Goal: Information Seeking & Learning: Learn about a topic

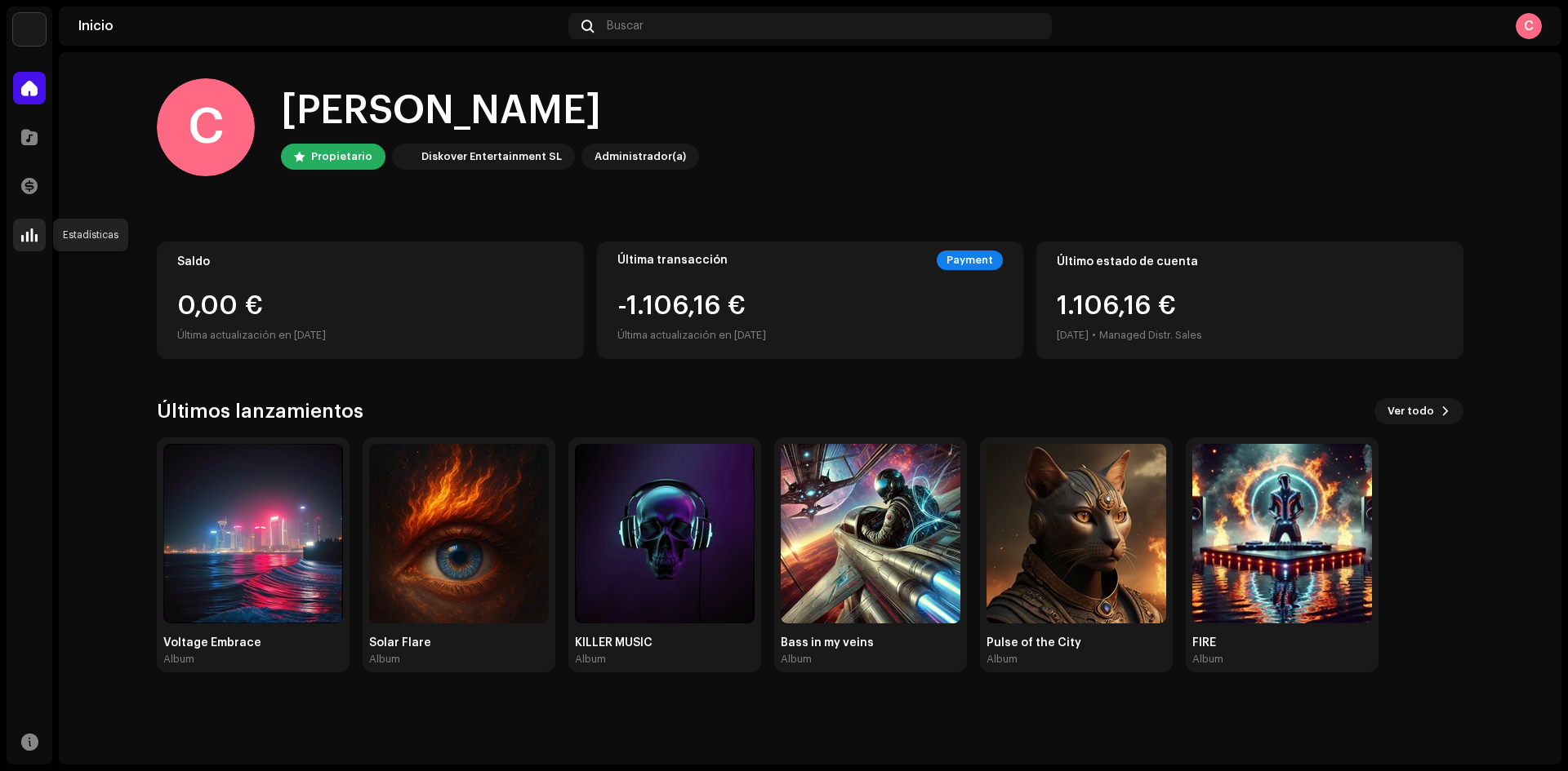
click at [30, 234] on span at bounding box center [29, 234] width 17 height 13
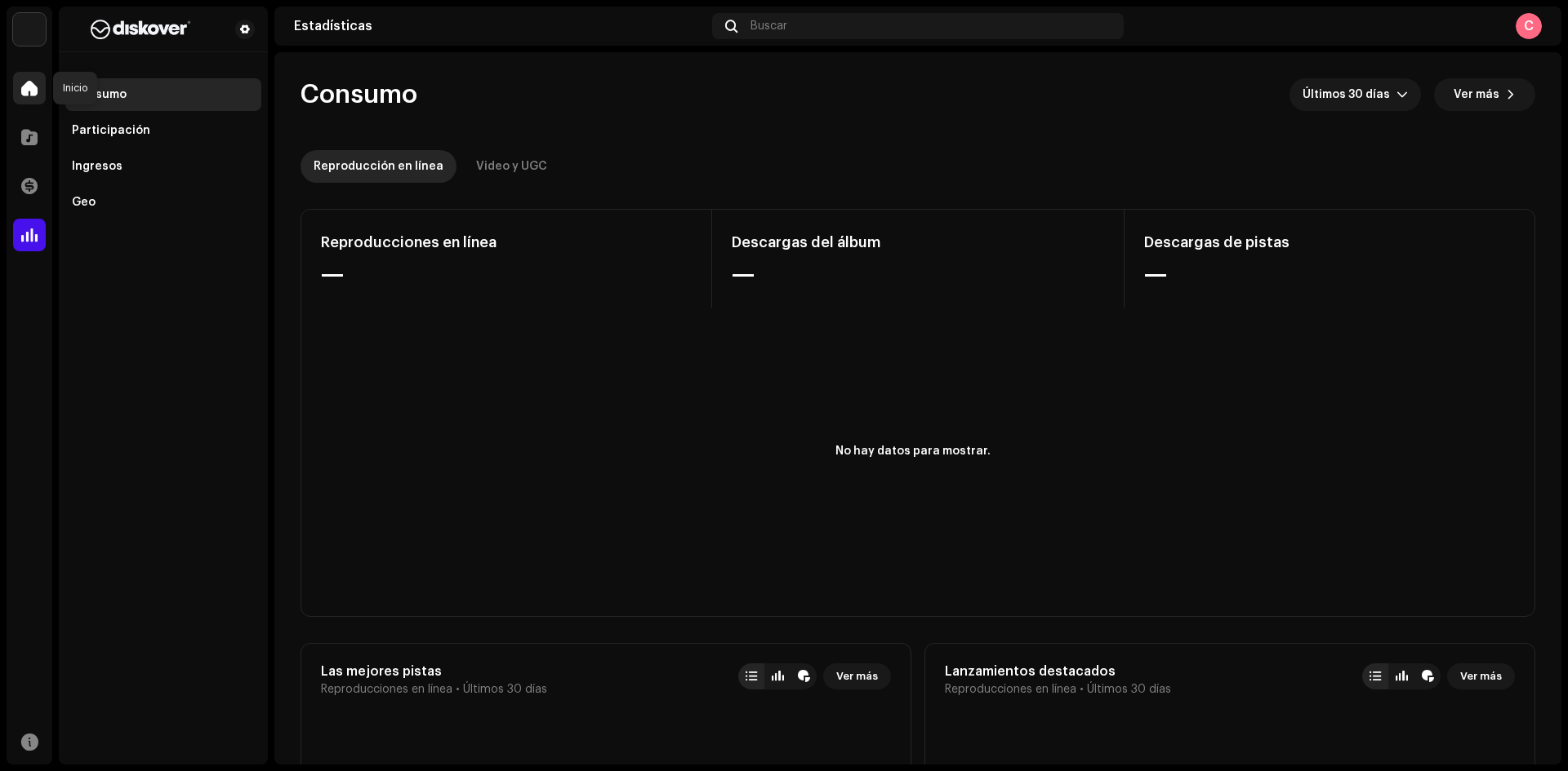
click at [30, 84] on span at bounding box center [29, 87] width 17 height 13
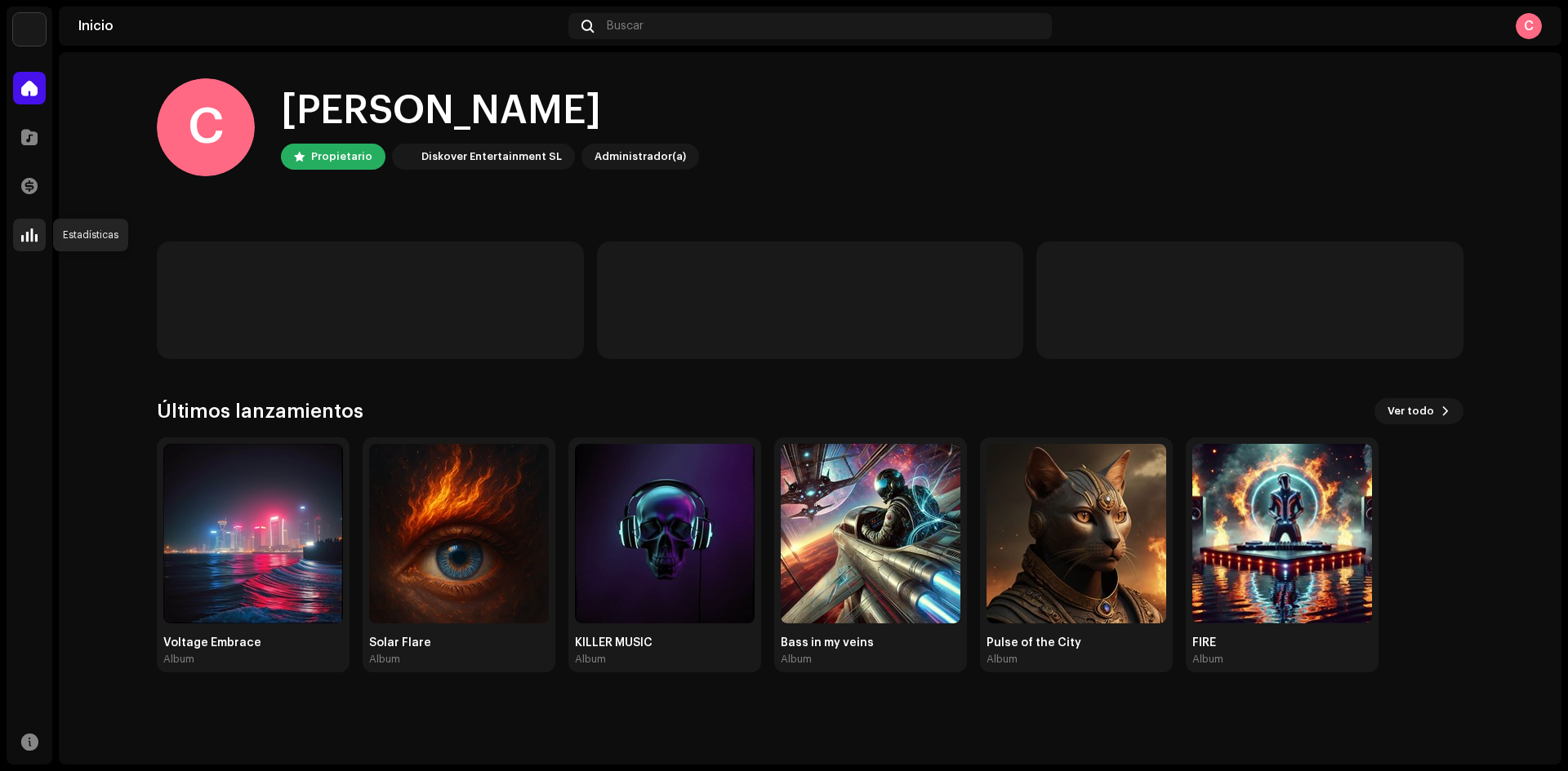
click at [23, 237] on span at bounding box center [29, 234] width 17 height 13
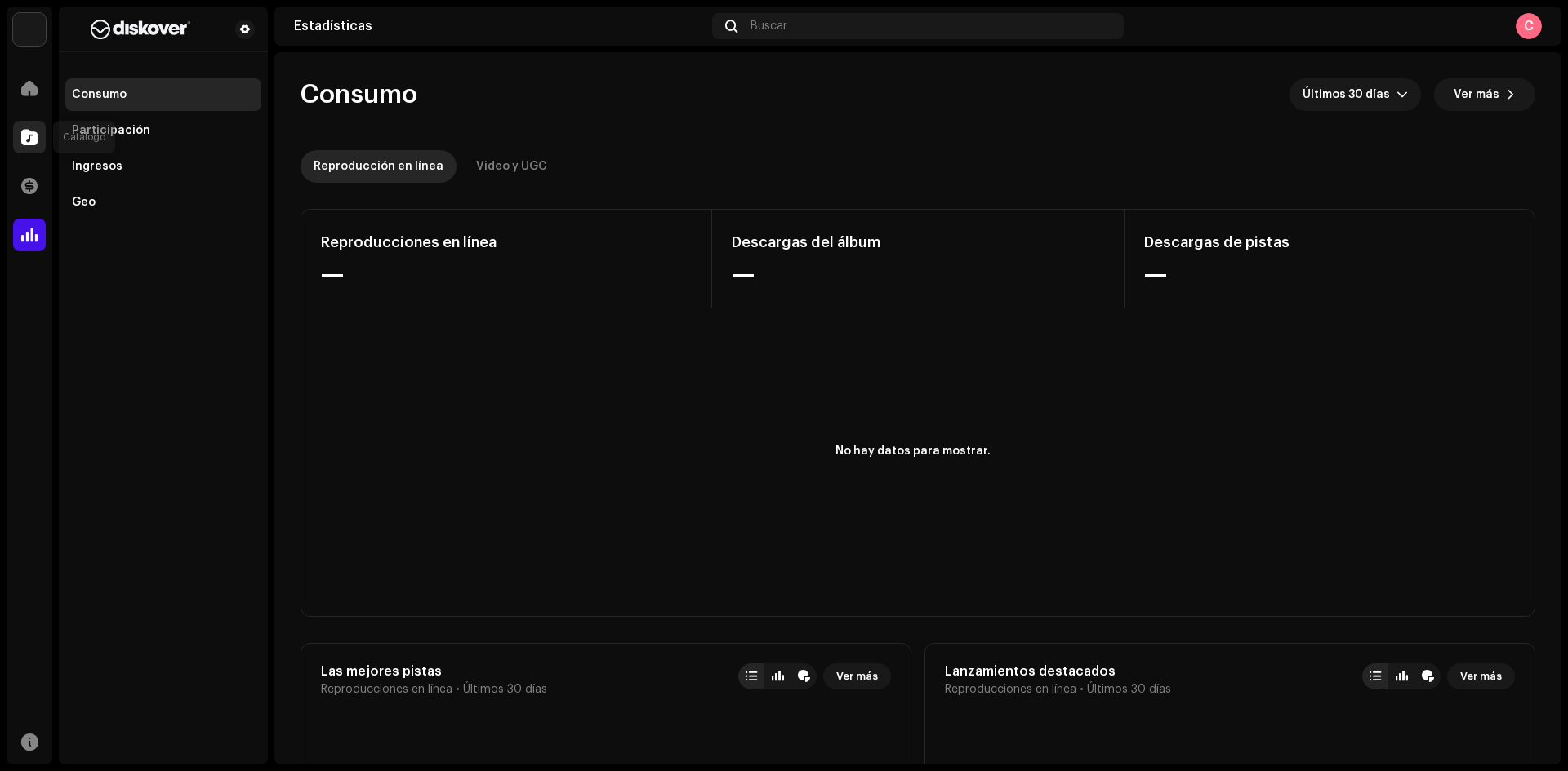
click at [35, 133] on span at bounding box center [29, 136] width 17 height 13
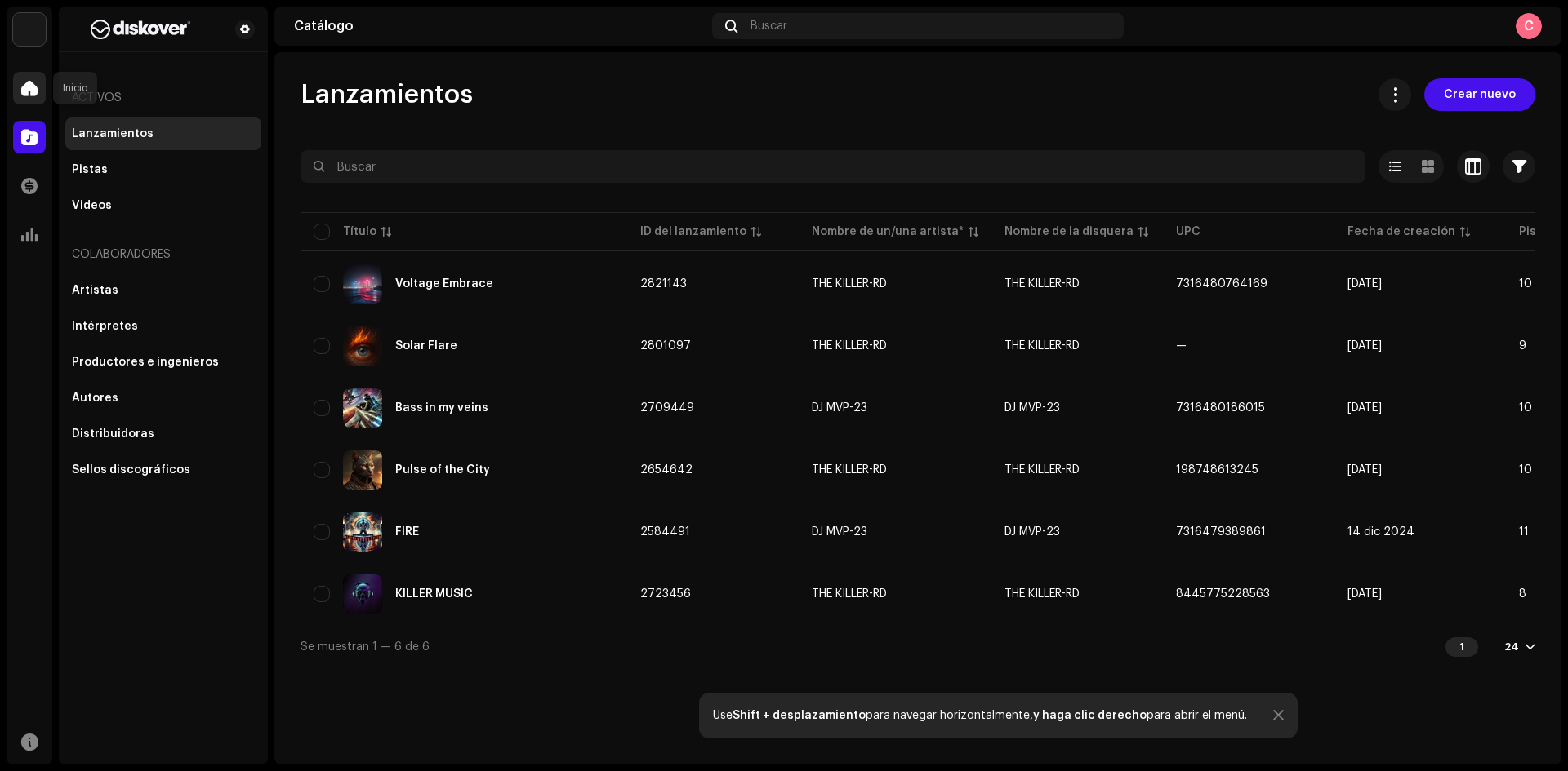
click at [28, 84] on span at bounding box center [29, 87] width 17 height 13
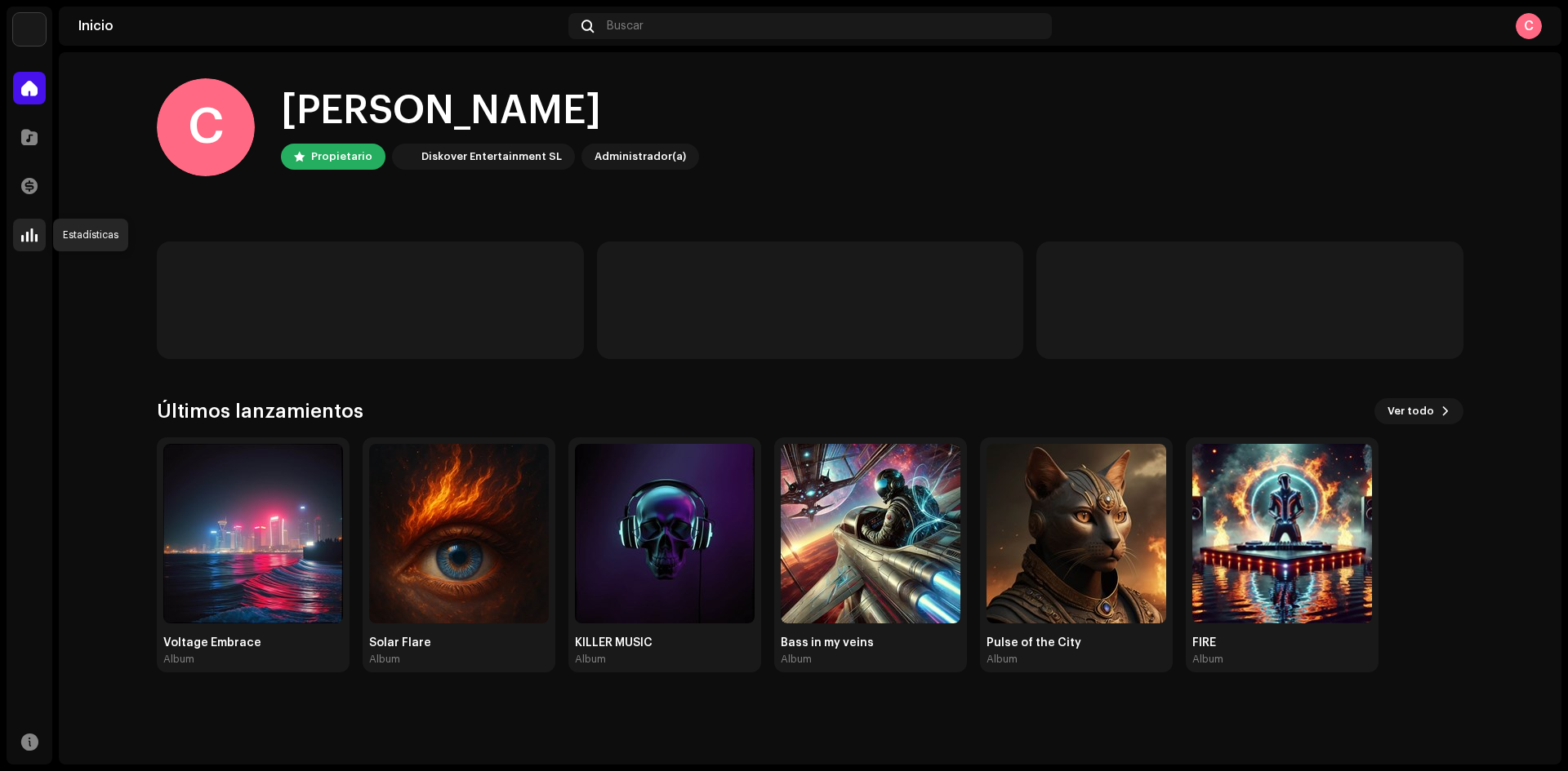
click at [30, 228] on span at bounding box center [29, 234] width 17 height 13
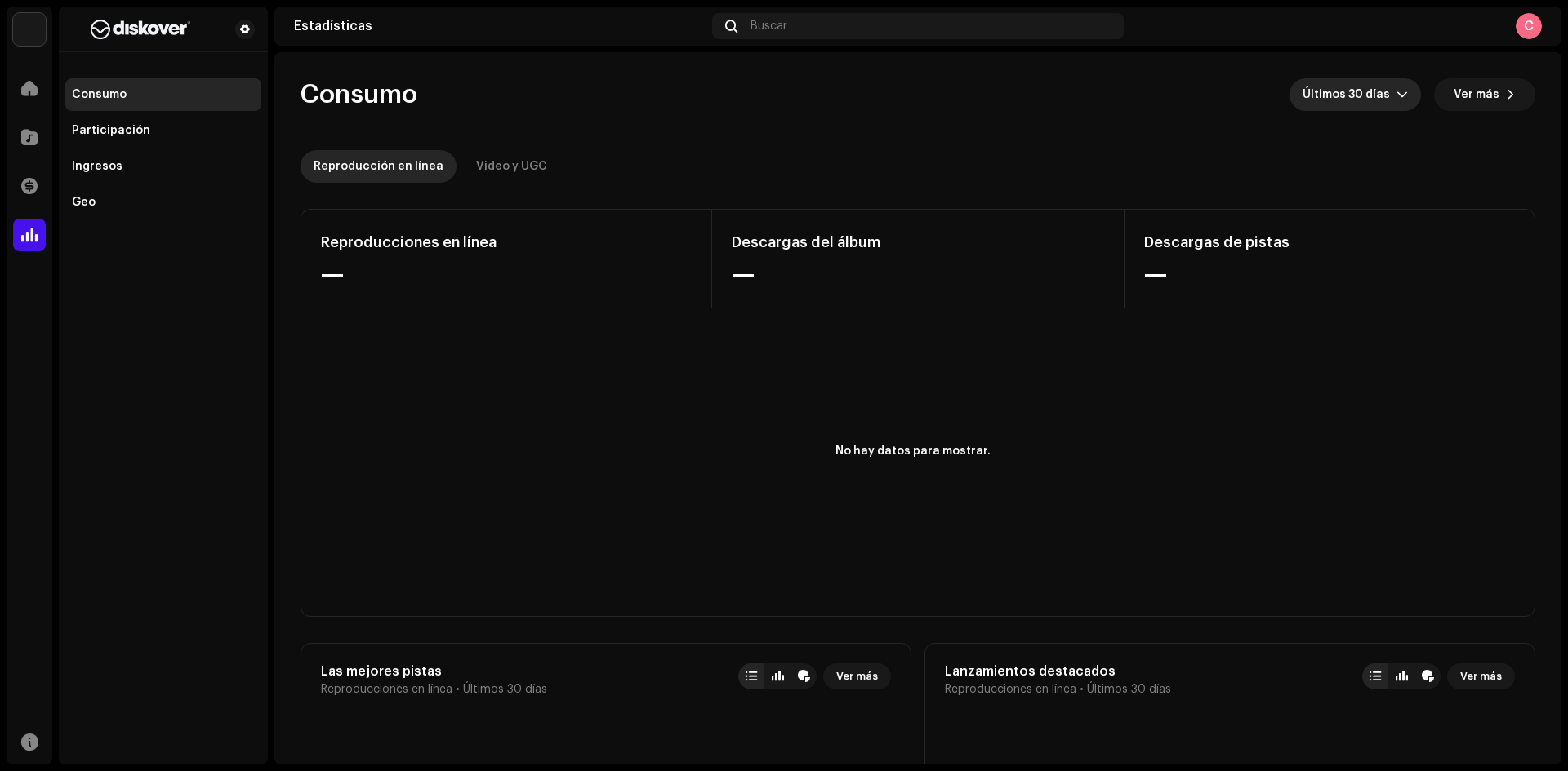
click at [1371, 90] on span "Últimos 30 días" at bounding box center [1349, 95] width 94 height 33
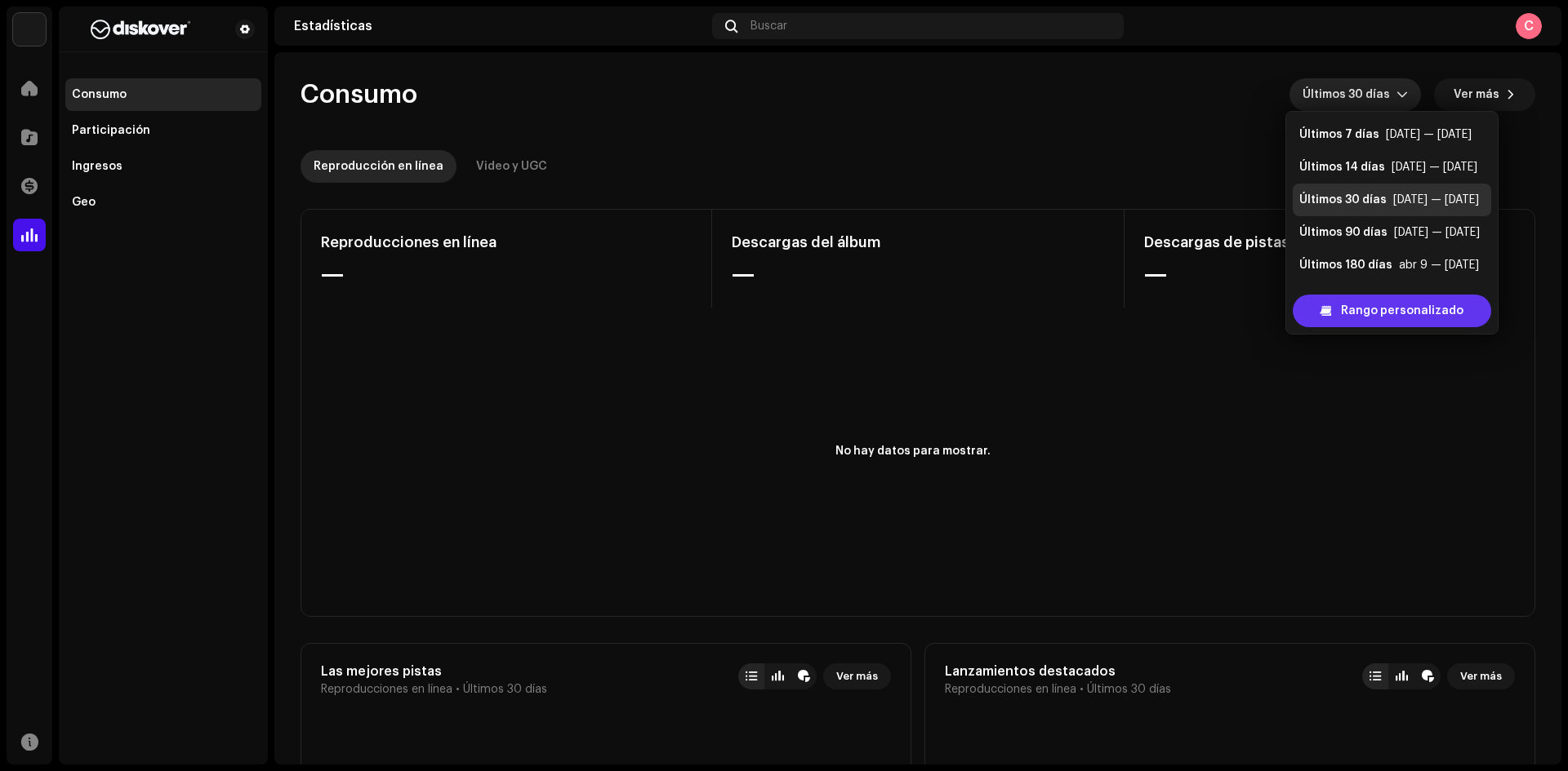
scroll to position [26, 0]
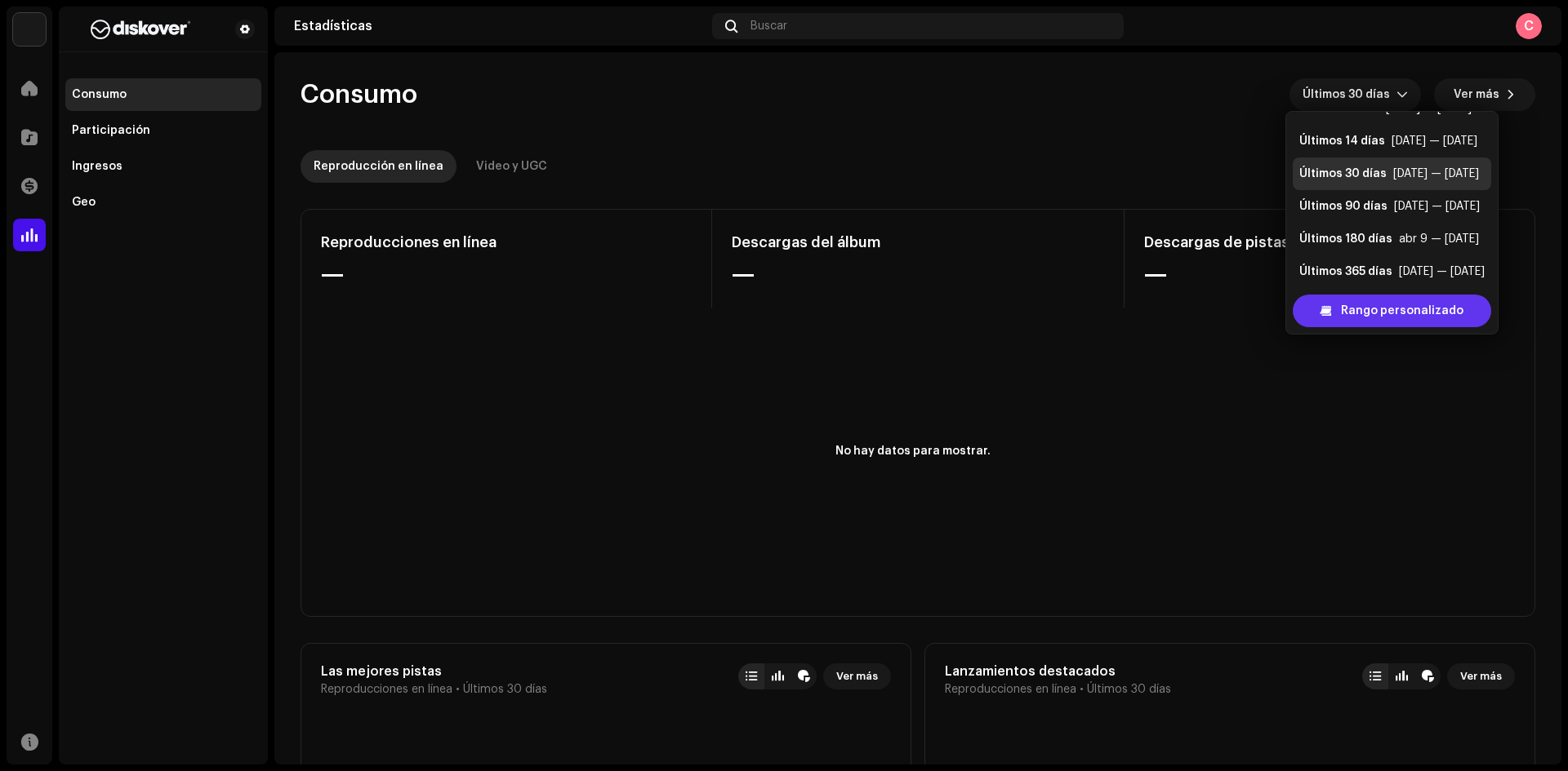
click at [1374, 311] on span "Rango personalizado" at bounding box center [1402, 311] width 122 height 33
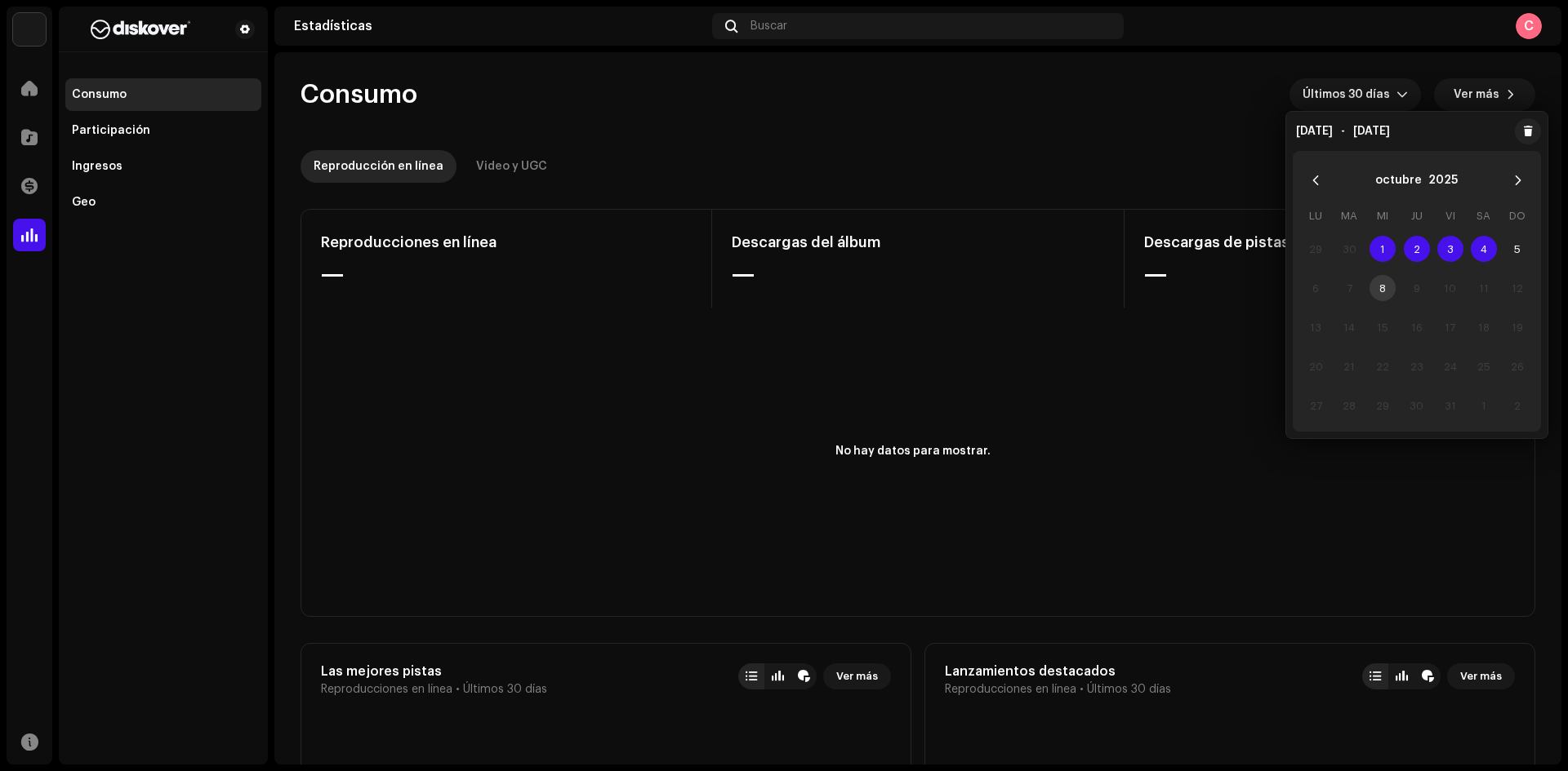
click at [1381, 251] on span "1" at bounding box center [1382, 249] width 26 height 26
click at [1518, 249] on span "5" at bounding box center [1517, 249] width 26 height 26
click at [720, 164] on div "Reproducción en línea Video y UGC" at bounding box center [917, 167] width 1235 height 33
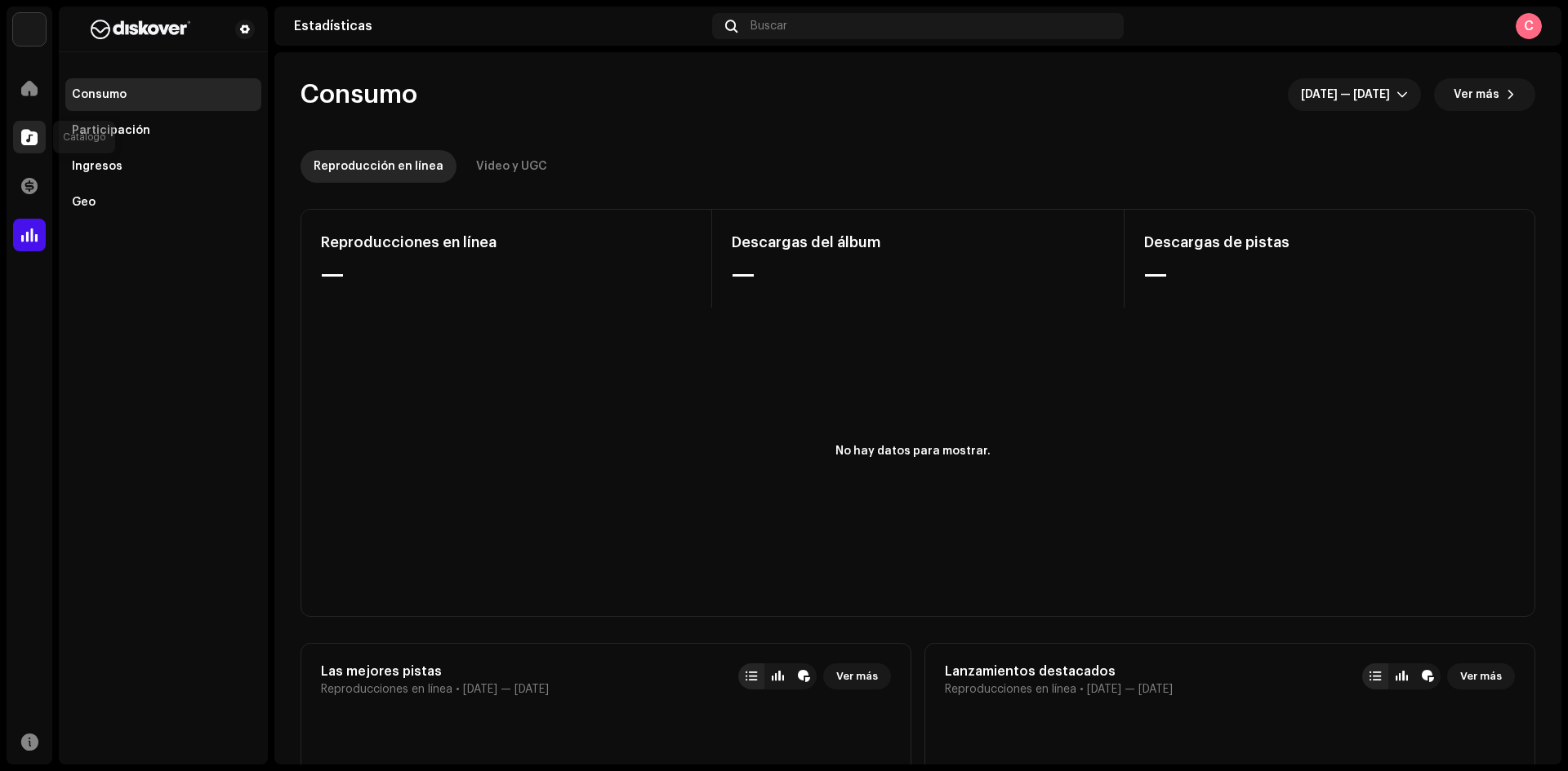
click at [29, 128] on div at bounding box center [29, 137] width 33 height 33
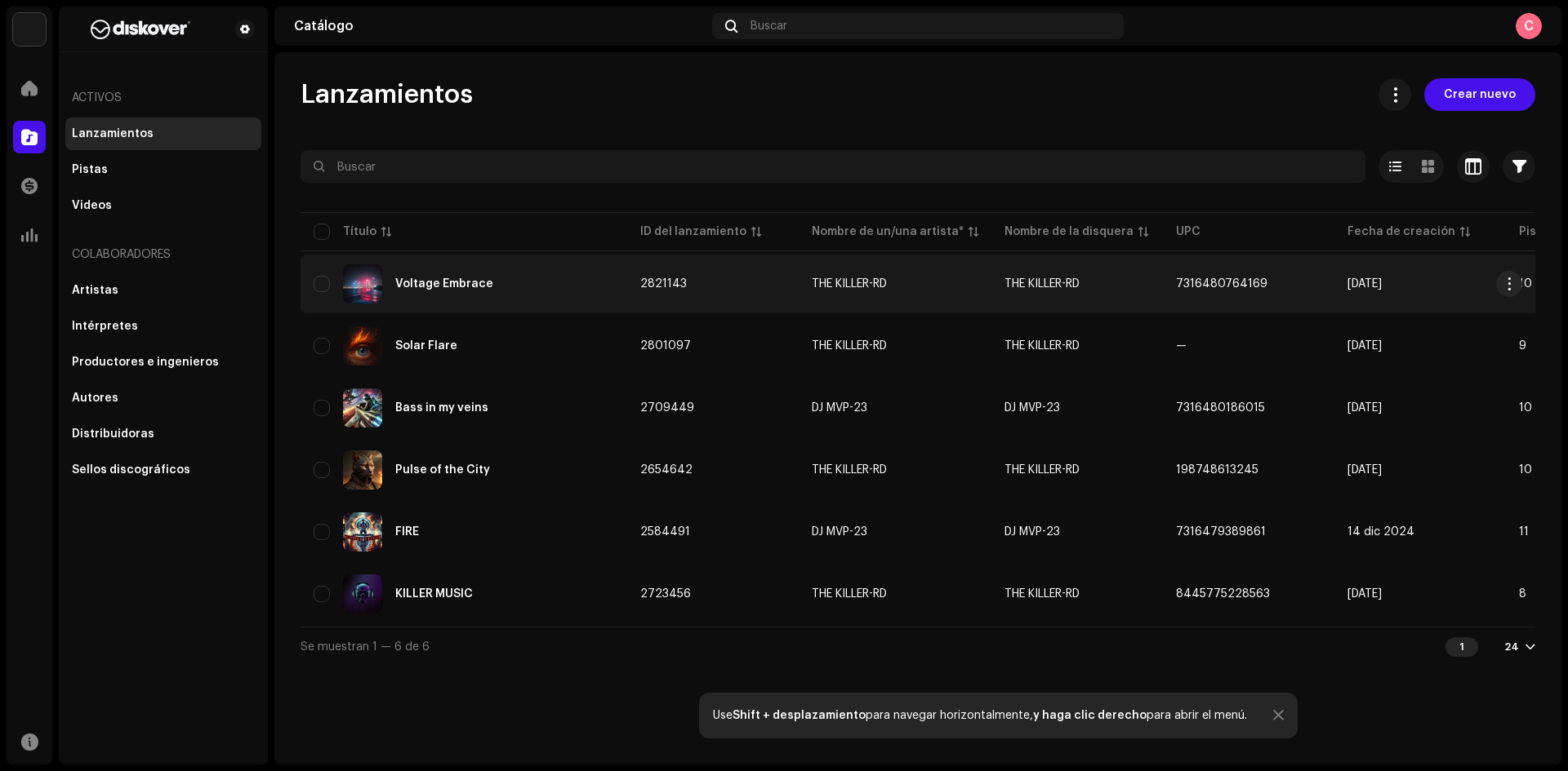
click at [415, 278] on div "Voltage Embrace" at bounding box center [463, 284] width 300 height 39
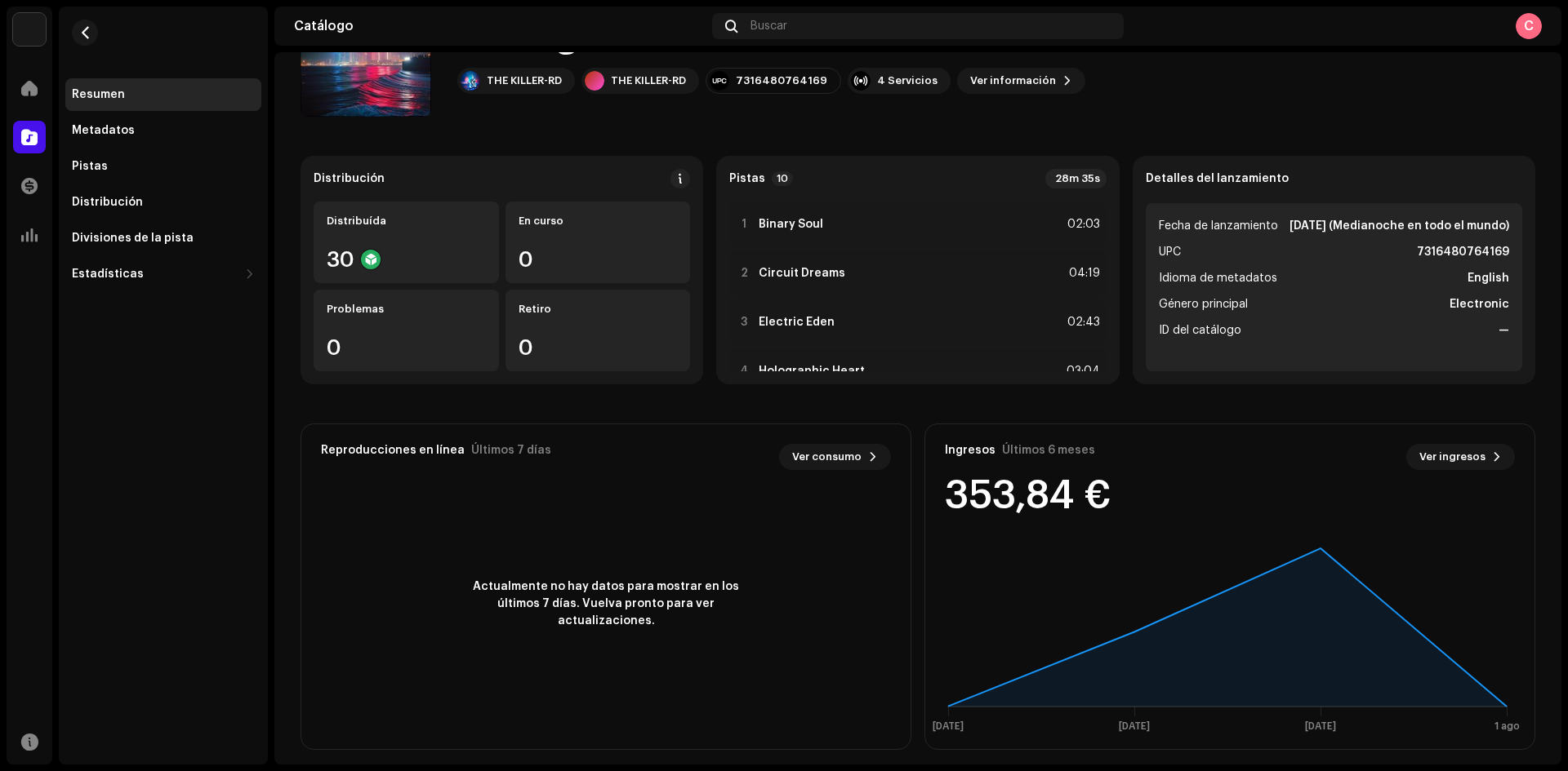
scroll to position [104, 0]
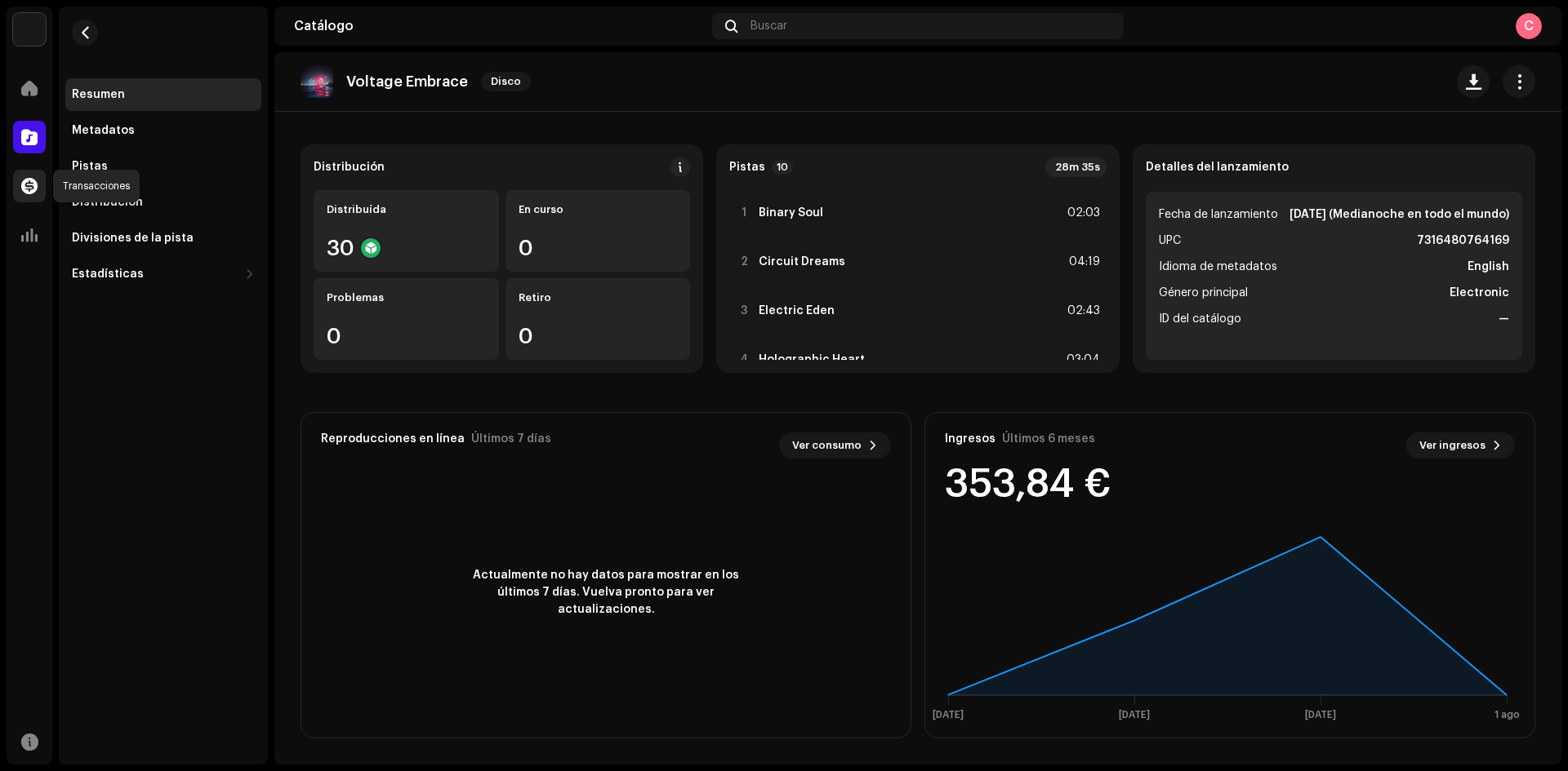
click at [26, 183] on span at bounding box center [29, 185] width 17 height 13
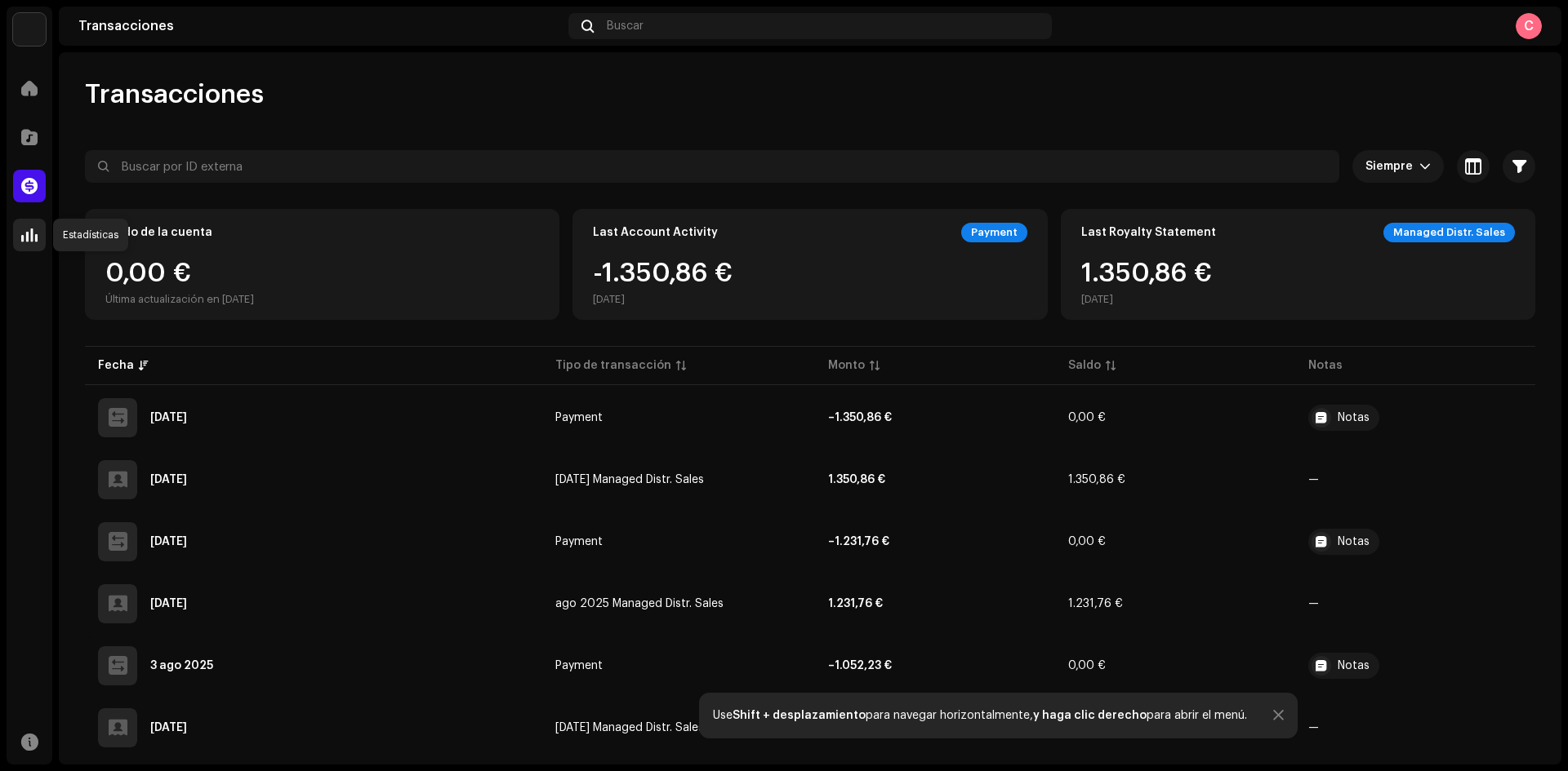
click at [27, 242] on span at bounding box center [29, 234] width 17 height 13
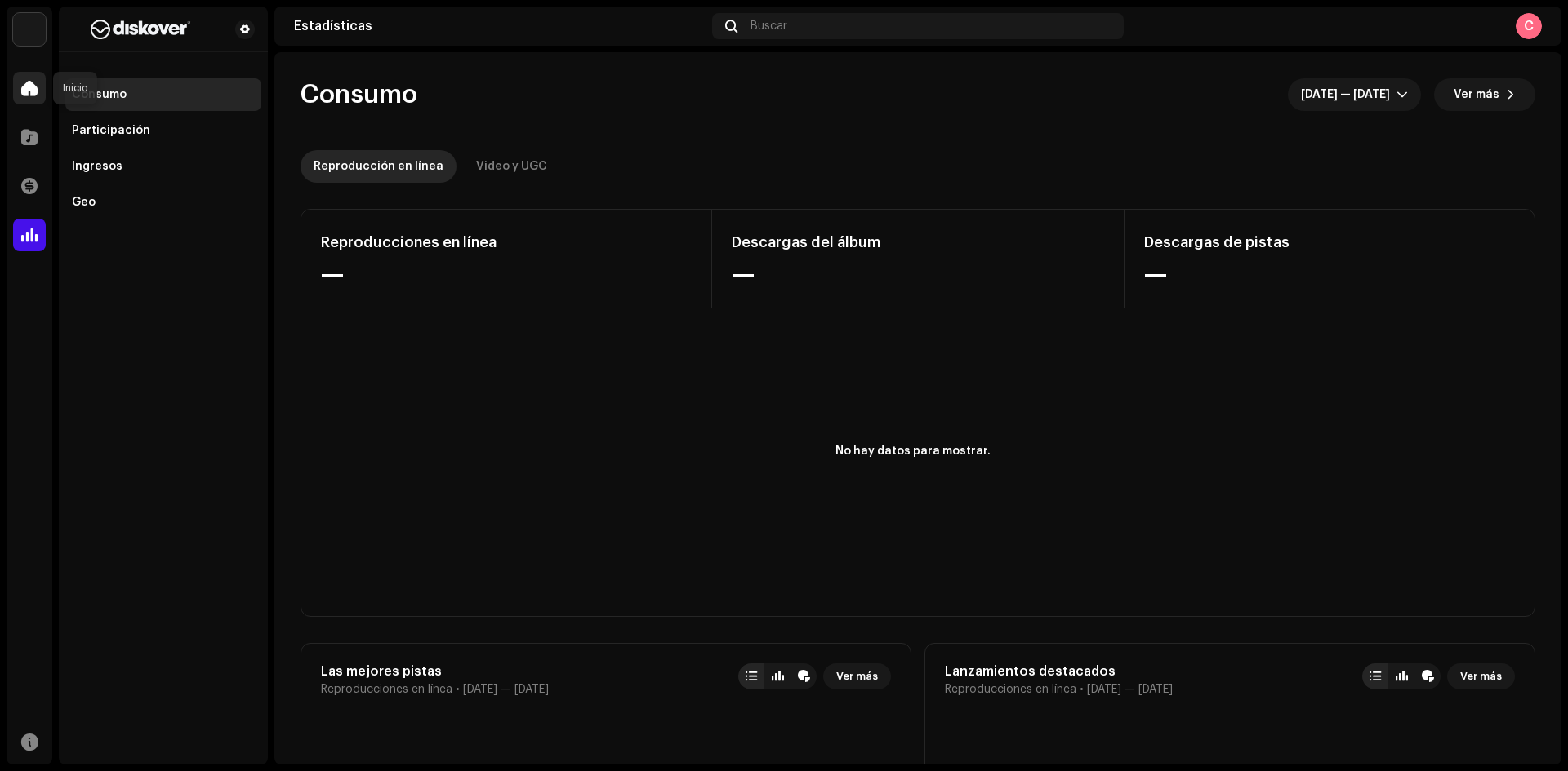
click at [18, 79] on div at bounding box center [29, 88] width 33 height 33
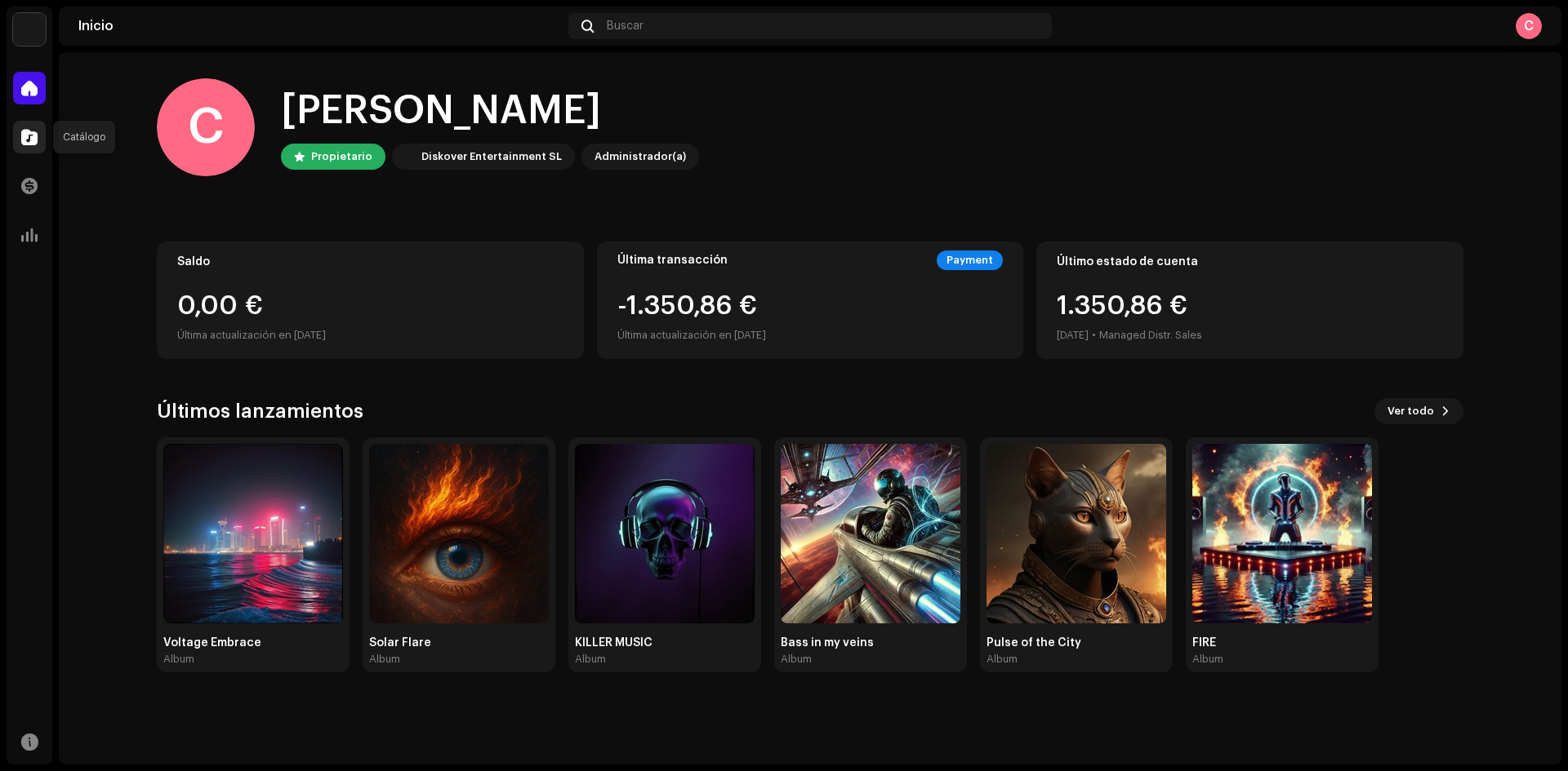
click at [25, 142] on span at bounding box center [29, 136] width 17 height 13
